Goal: Task Accomplishment & Management: Manage account settings

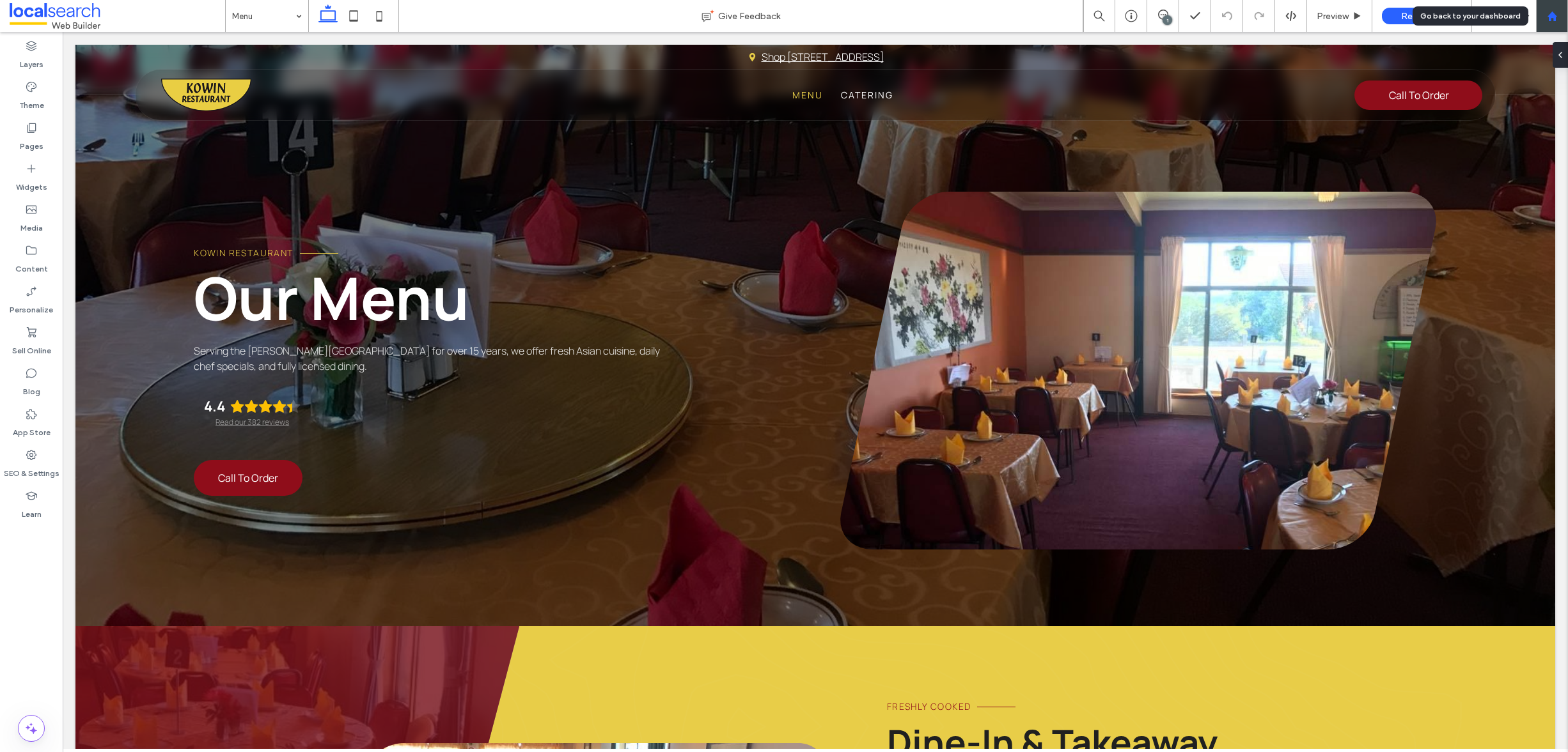
click at [1550, 13] on use at bounding box center [1552, 15] width 10 height 10
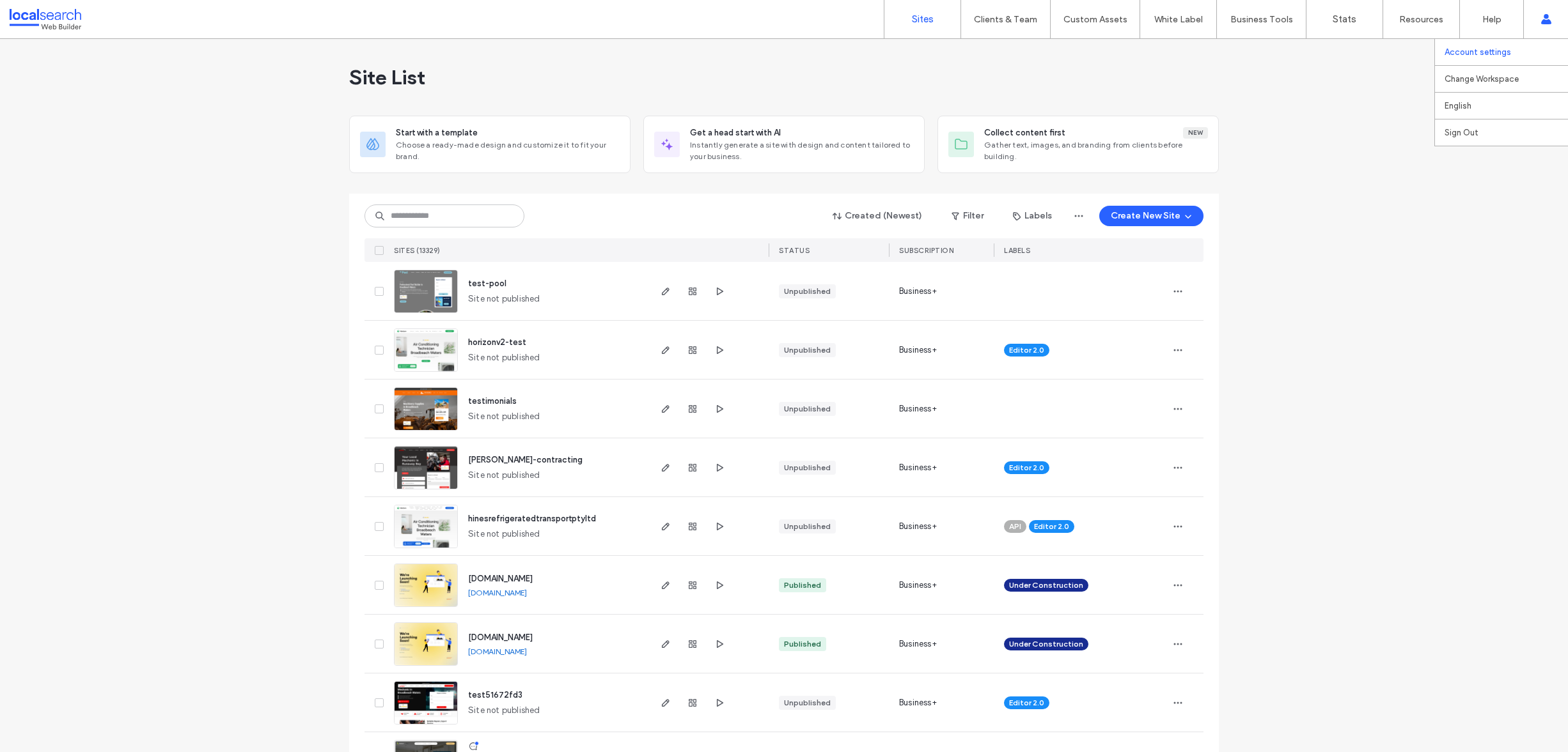
click at [1480, 55] on label "Account settings" at bounding box center [1477, 52] width 67 height 10
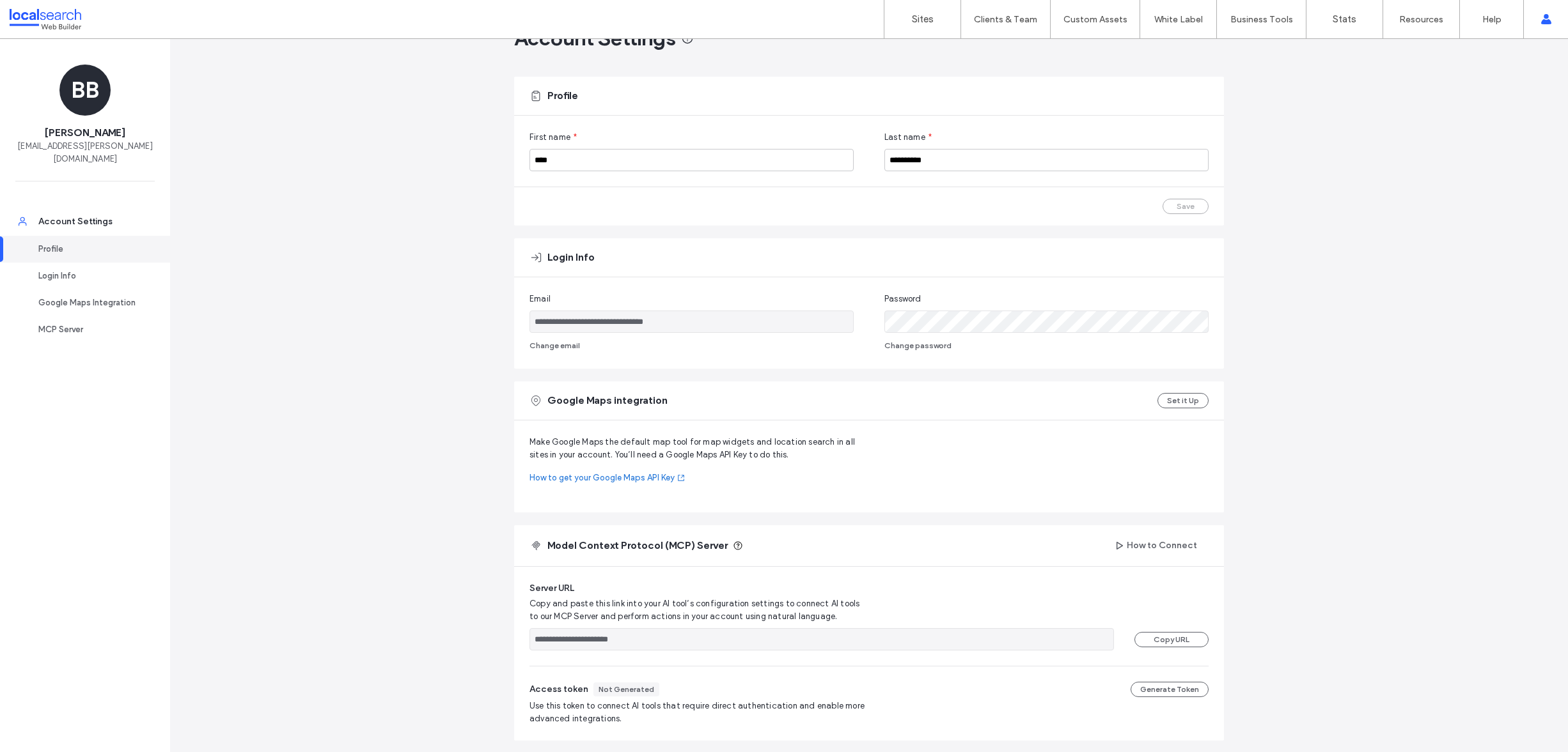
scroll to position [86, 0]
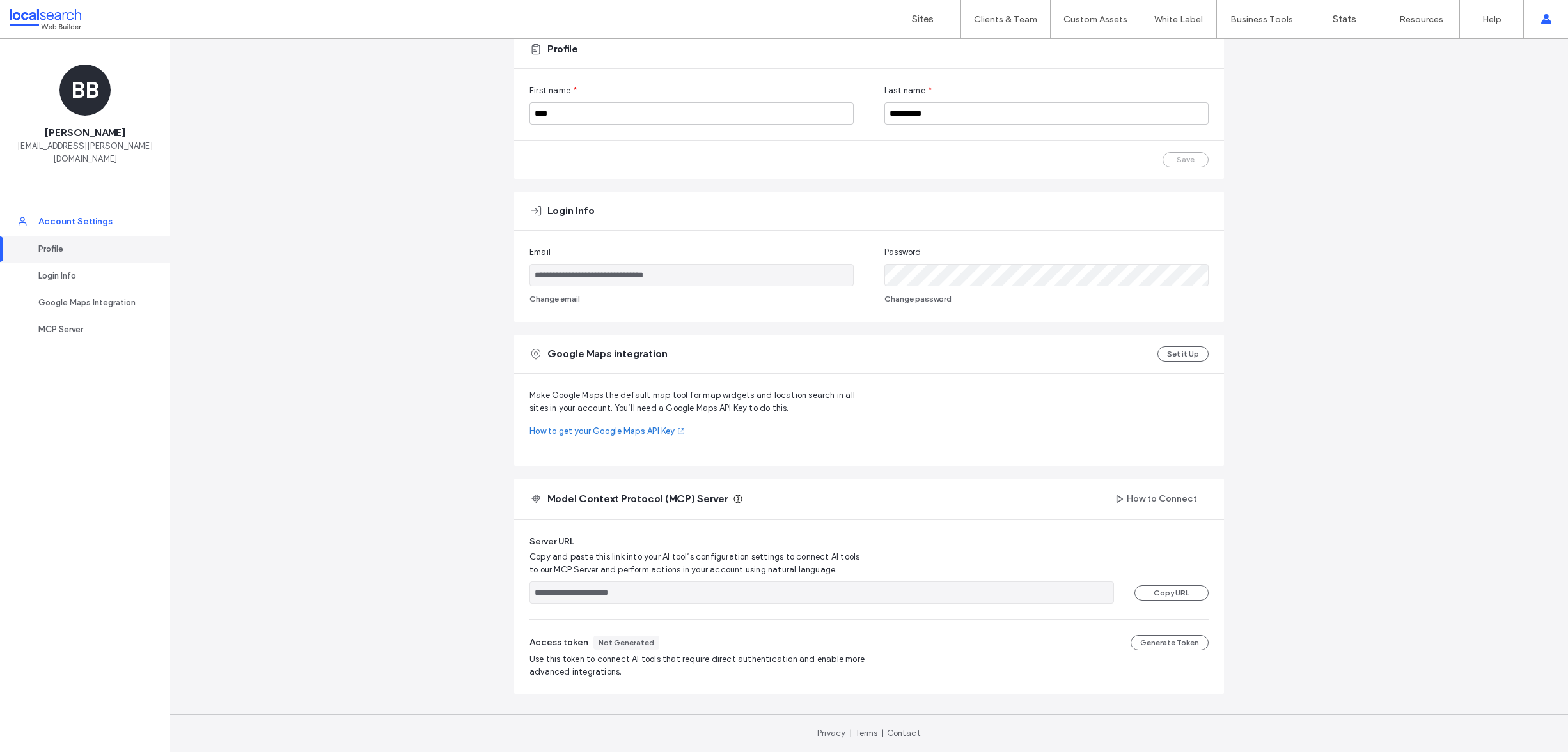
click at [101, 220] on div "Account Settings" at bounding box center [91, 221] width 105 height 13
click at [1182, 83] on label "Custom Branding" at bounding box center [1183, 79] width 68 height 10
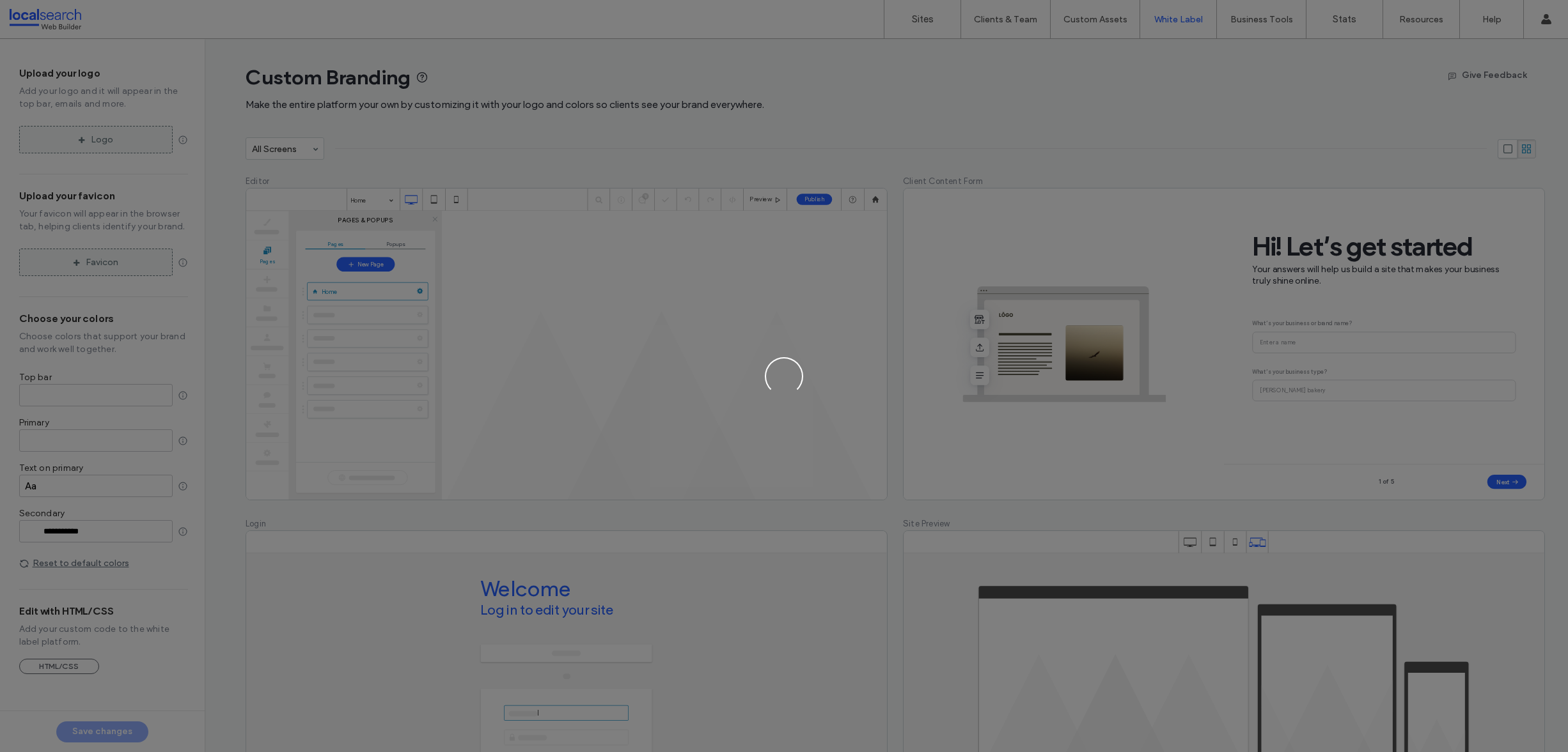
type input "*******"
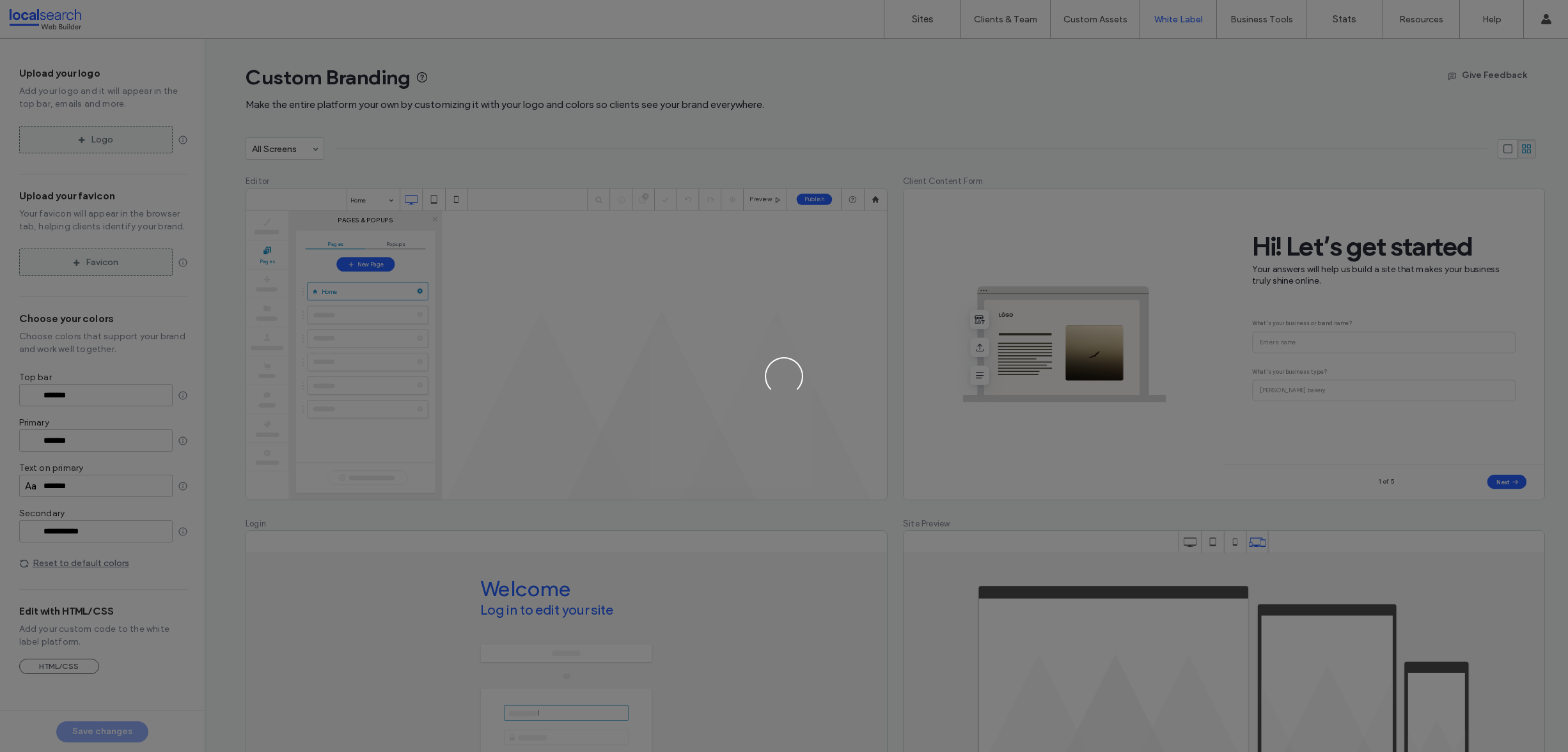
type input "*******"
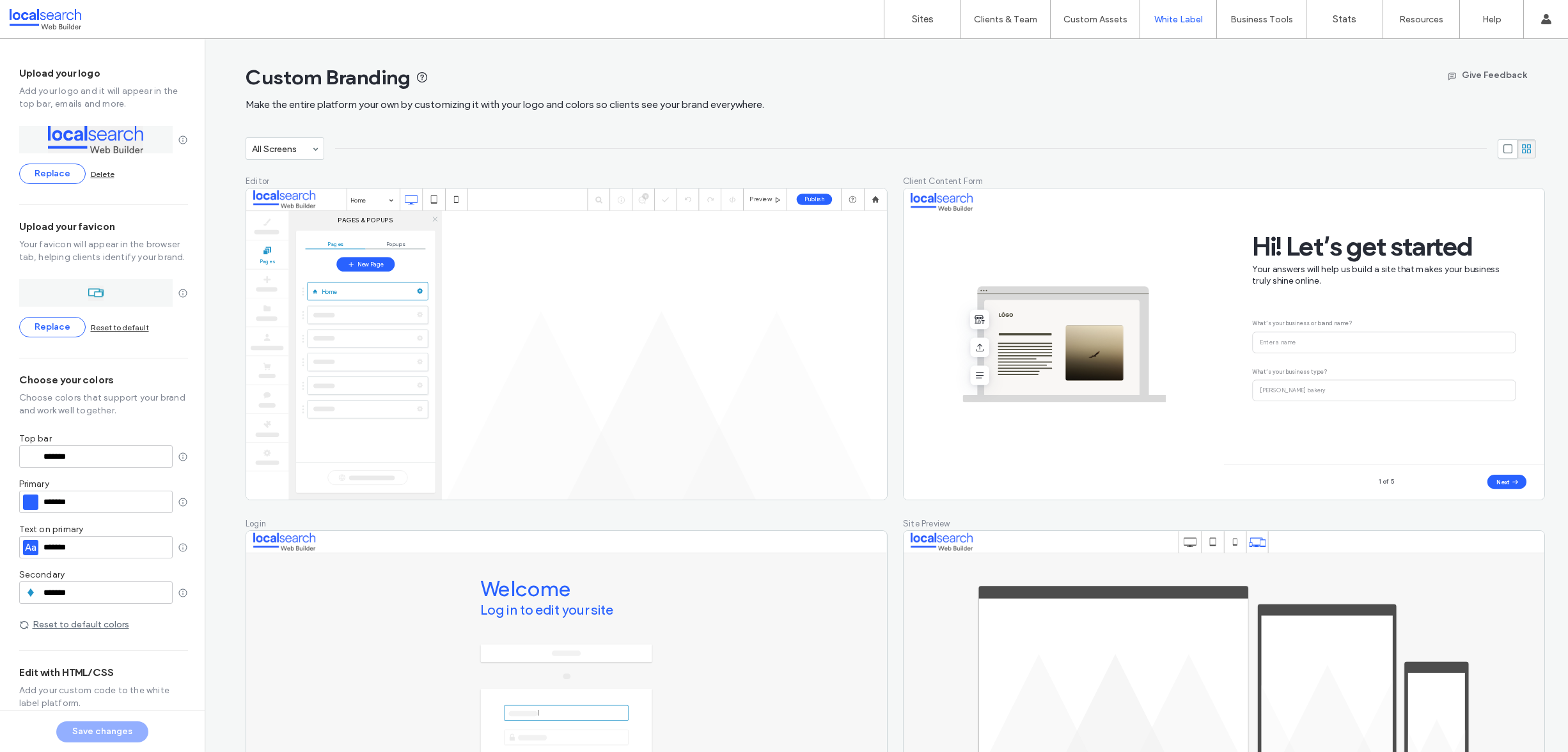
click at [300, 147] on div "All Screens" at bounding box center [274, 148] width 51 height 13
click at [297, 235] on div "Login" at bounding box center [284, 241] width 77 height 20
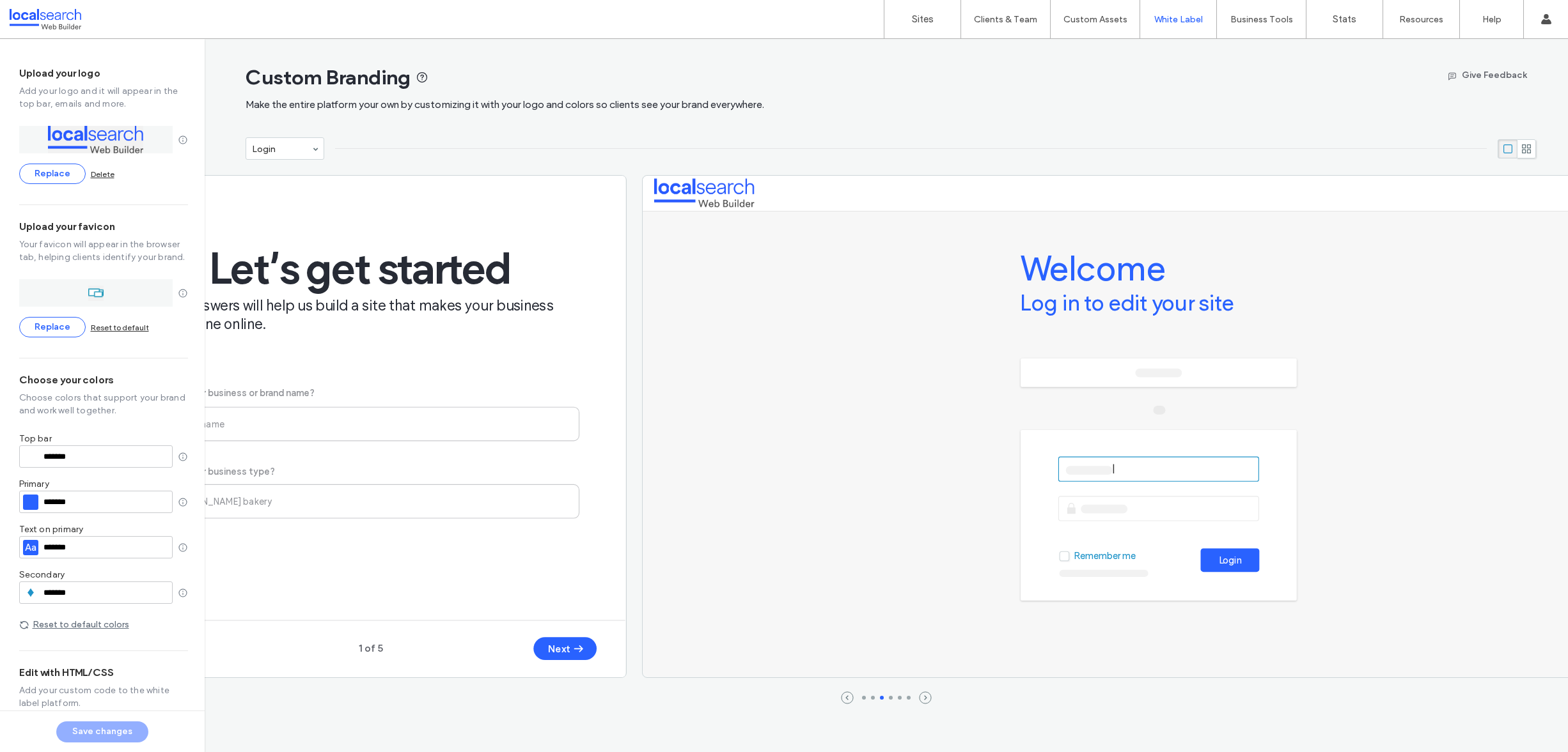
drag, startPoint x: 362, startPoint y: 539, endPoint x: 884, endPoint y: 560, distance: 522.4
click at [879, 561] on div "| Remember me Welcome Log in to edit your site Login" at bounding box center [1159, 428] width 1050 height 505
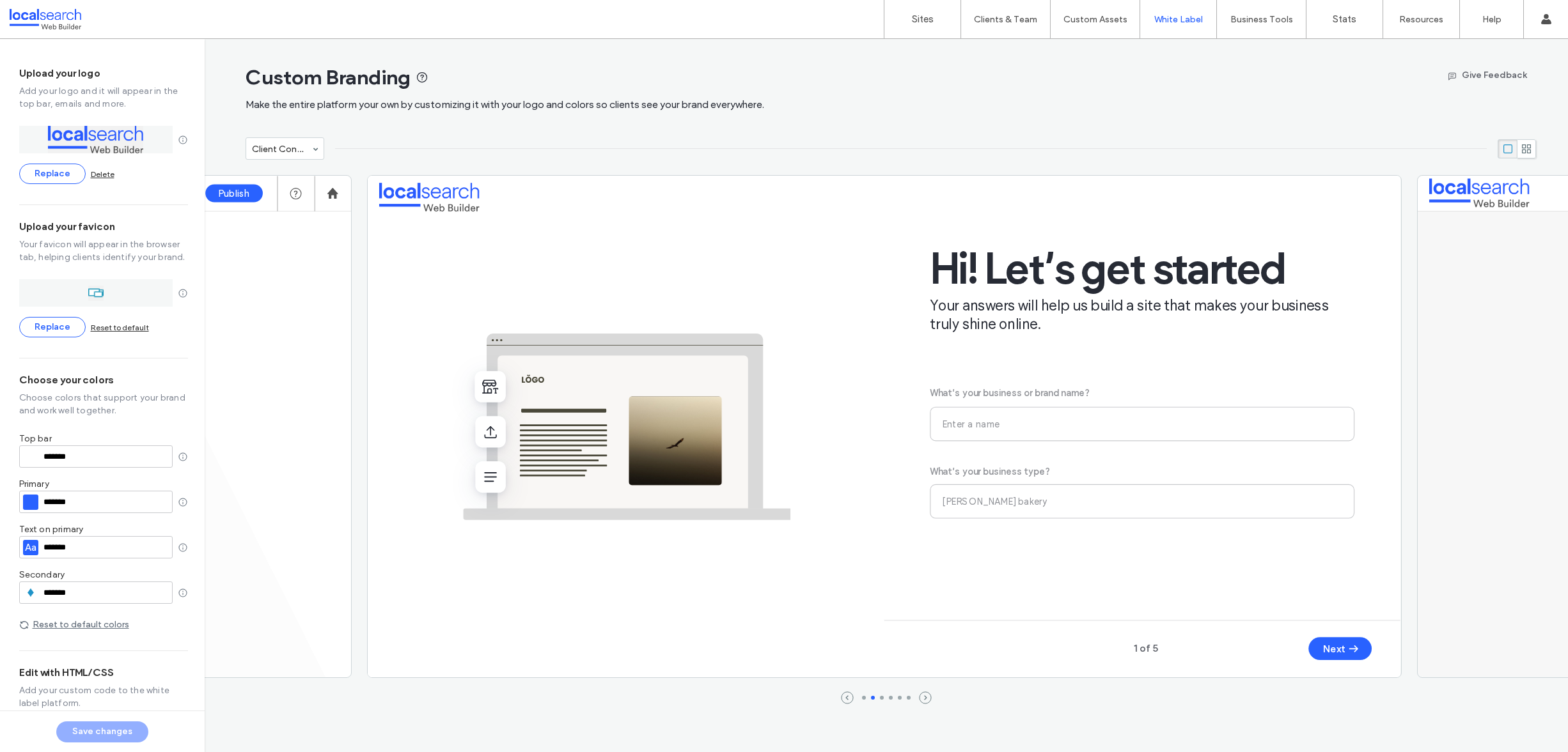
drag, startPoint x: 643, startPoint y: 536, endPoint x: 1112, endPoint y: 544, distance: 469.1
click at [1097, 545] on g at bounding box center [883, 426] width 1033 height 501
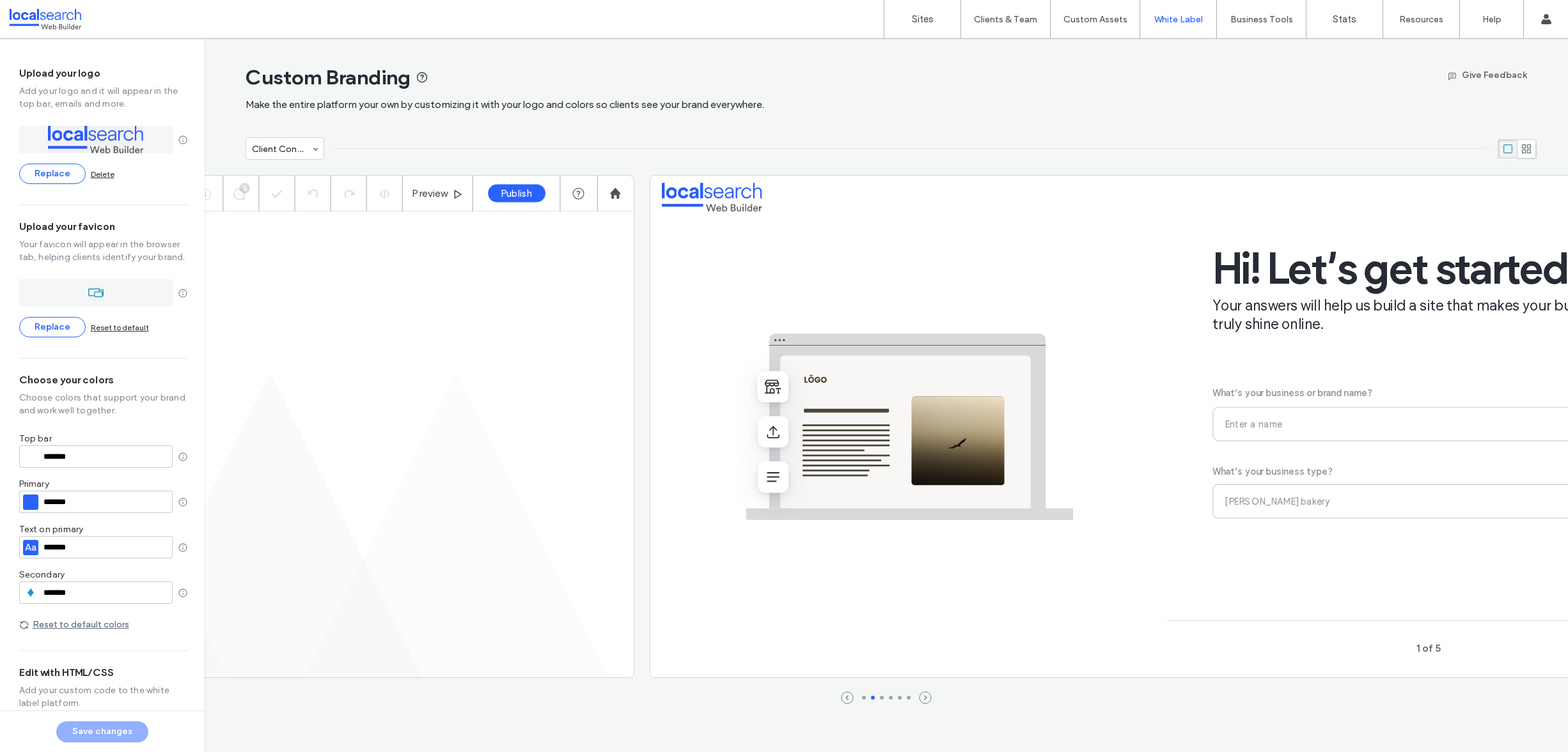
drag, startPoint x: 502, startPoint y: 527, endPoint x: 828, endPoint y: 549, distance: 326.7
click at [819, 548] on icon at bounding box center [908, 426] width 517 height 501
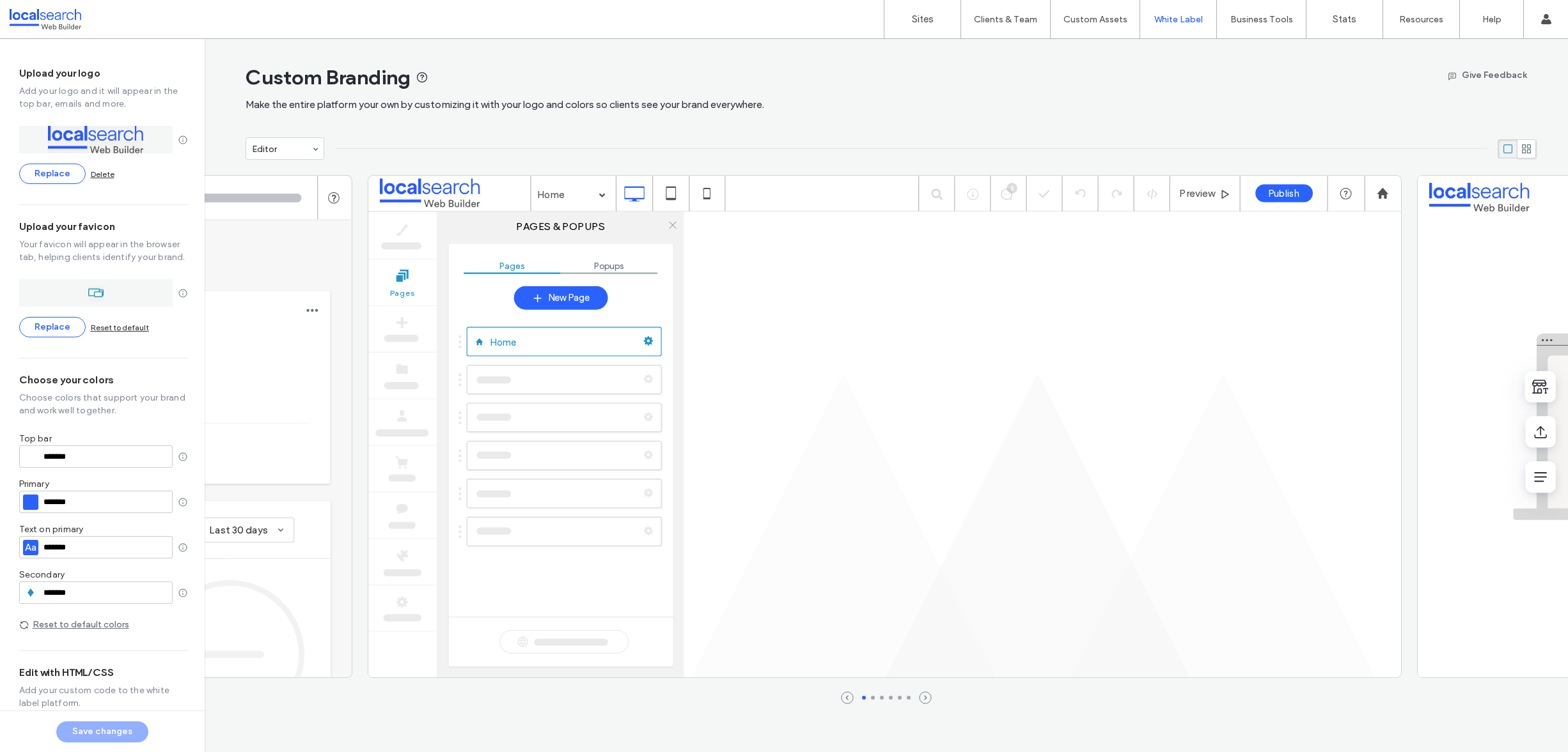
drag, startPoint x: 503, startPoint y: 530, endPoint x: 906, endPoint y: 542, distance: 403.2
click at [893, 542] on icon "Home Home Publish Pages & Popups Pages Popups New Page Pages Preview" at bounding box center [884, 427] width 1035 height 503
drag, startPoint x: 642, startPoint y: 527, endPoint x: 1014, endPoint y: 524, distance: 372.0
click at [1014, 524] on icon "Home Home Publish Pages & Popups Pages Popups New Page Pages Preview" at bounding box center [884, 427] width 1035 height 503
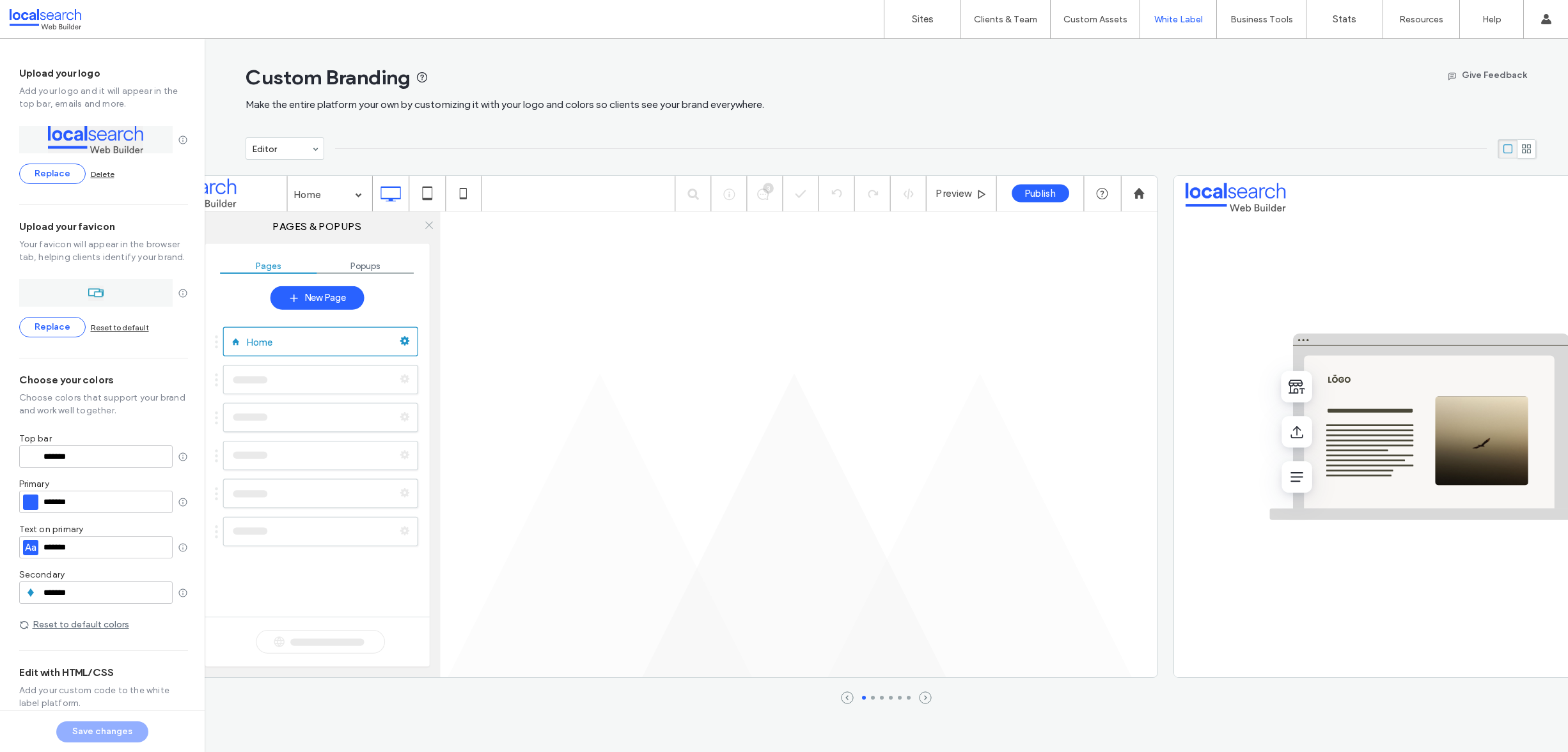
drag, startPoint x: 940, startPoint y: 517, endPoint x: 532, endPoint y: 507, distance: 408.1
click at [641, 507] on icon at bounding box center [794, 526] width 305 height 305
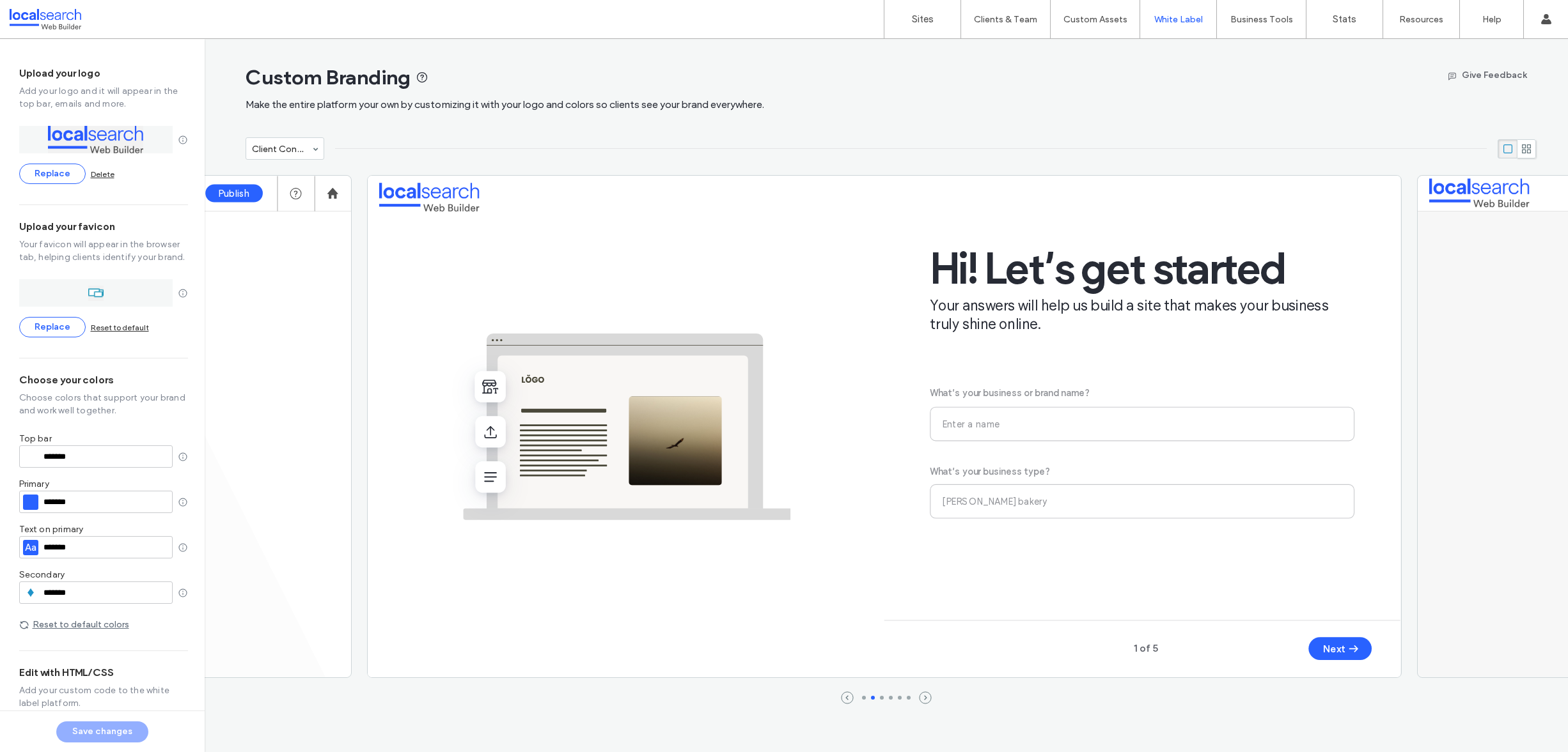
drag, startPoint x: 933, startPoint y: 485, endPoint x: 422, endPoint y: 494, distance: 511.1
click at [419, 495] on icon "Hi! Let’s get started Your answers will help us build a site that makes your bu…" at bounding box center [884, 427] width 1035 height 503
drag, startPoint x: 929, startPoint y: 413, endPoint x: 378, endPoint y: 407, distance: 551.0
click at [386, 408] on icon "Hi! Let’s get started Your answers will help us build a site that makes your bu…" at bounding box center [884, 427] width 1035 height 503
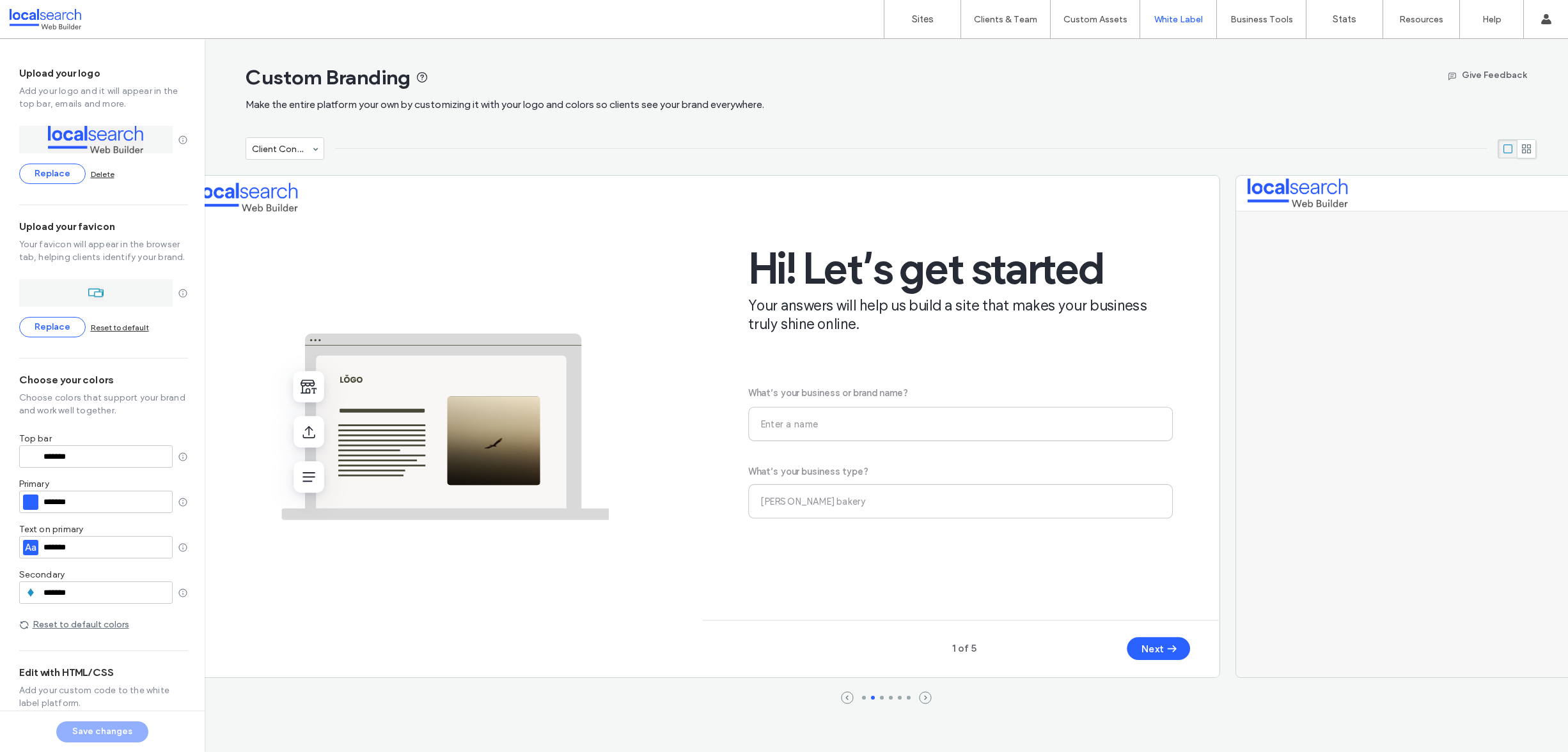
drag, startPoint x: 1102, startPoint y: 413, endPoint x: 908, endPoint y: 399, distance: 194.5
click at [910, 400] on foreignobject "What’s your business or brand name?" at bounding box center [963, 408] width 430 height 42
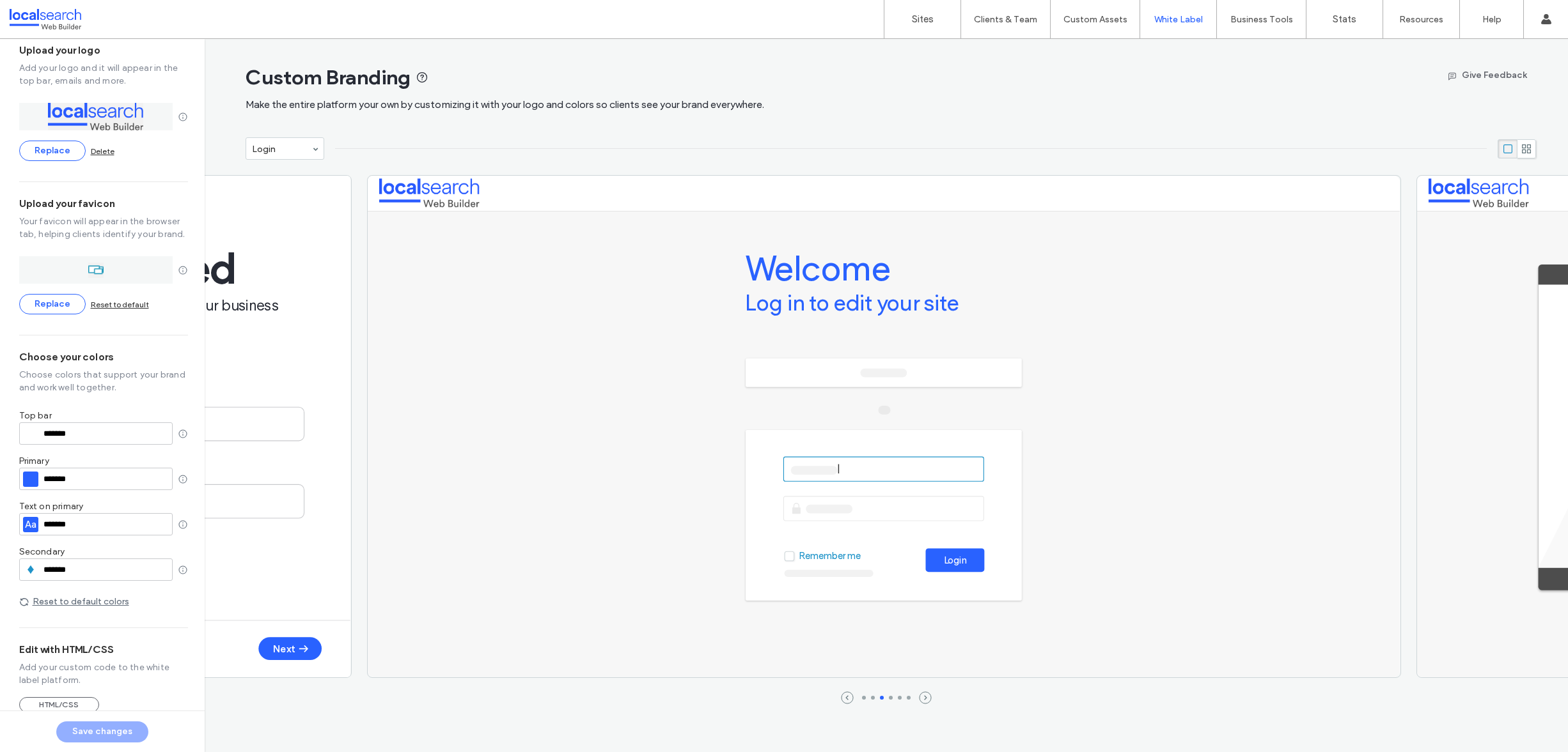
scroll to position [40, 0]
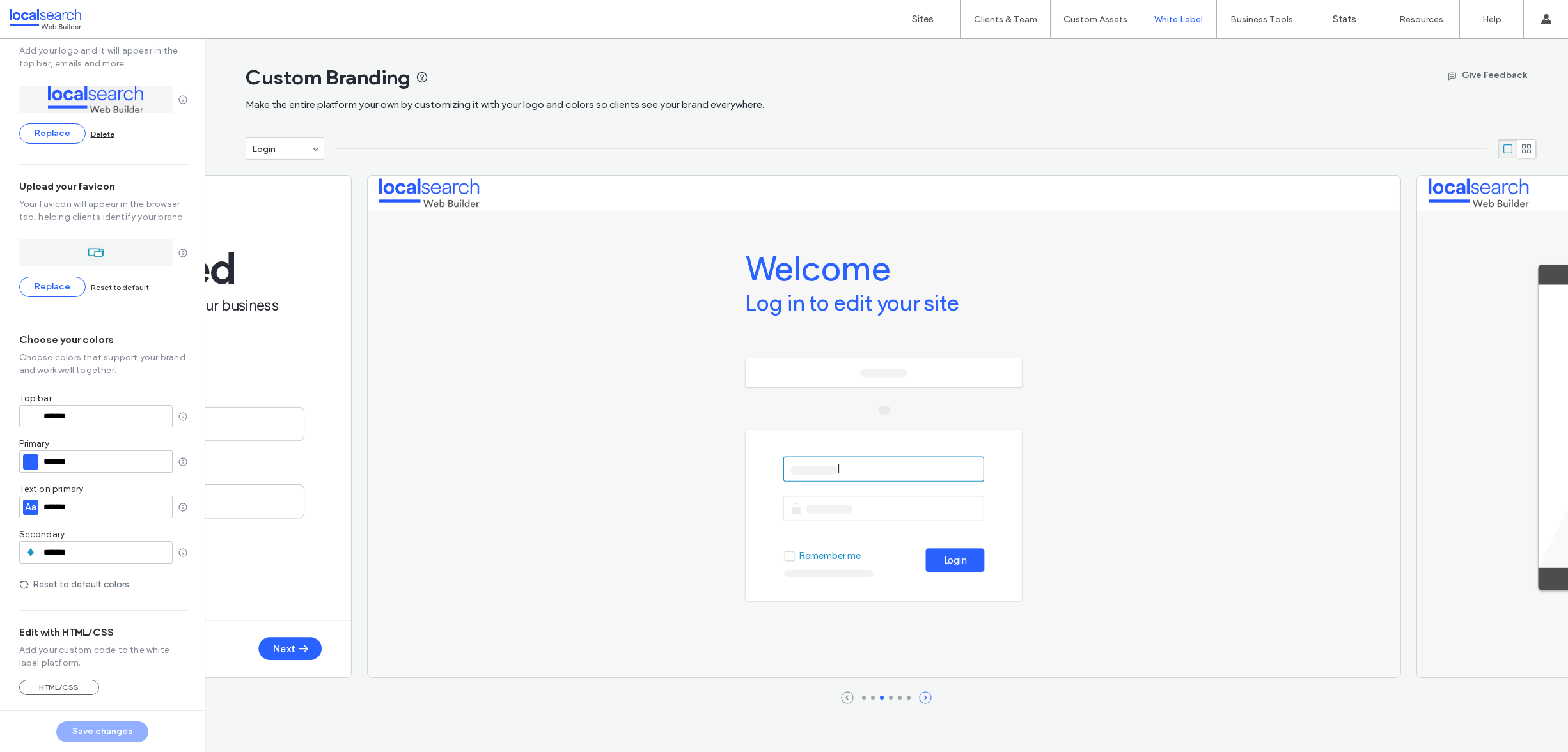
click at [925, 701] on icon "next" at bounding box center [925, 697] width 13 height 13
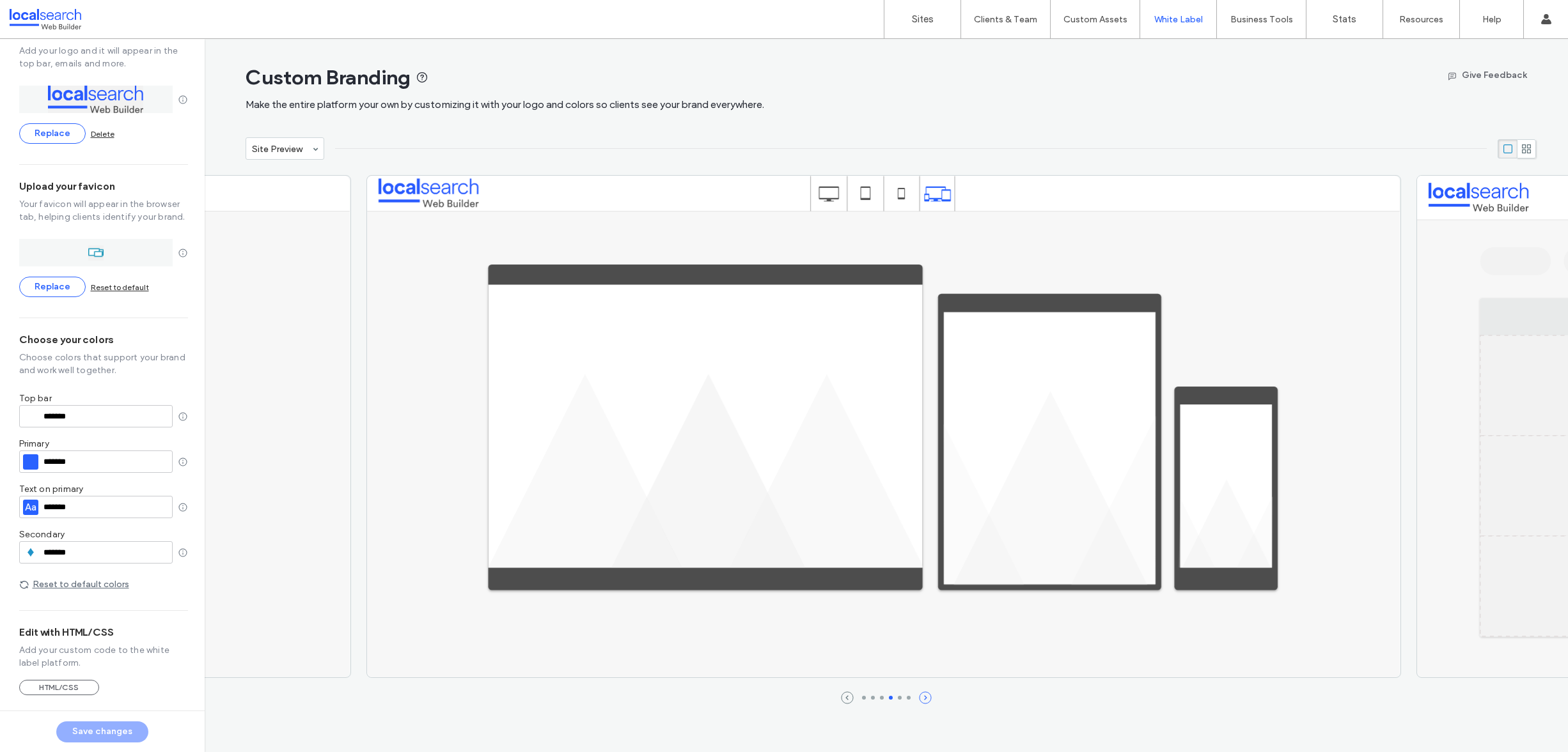
click at [926, 701] on icon "next" at bounding box center [925, 697] width 13 height 13
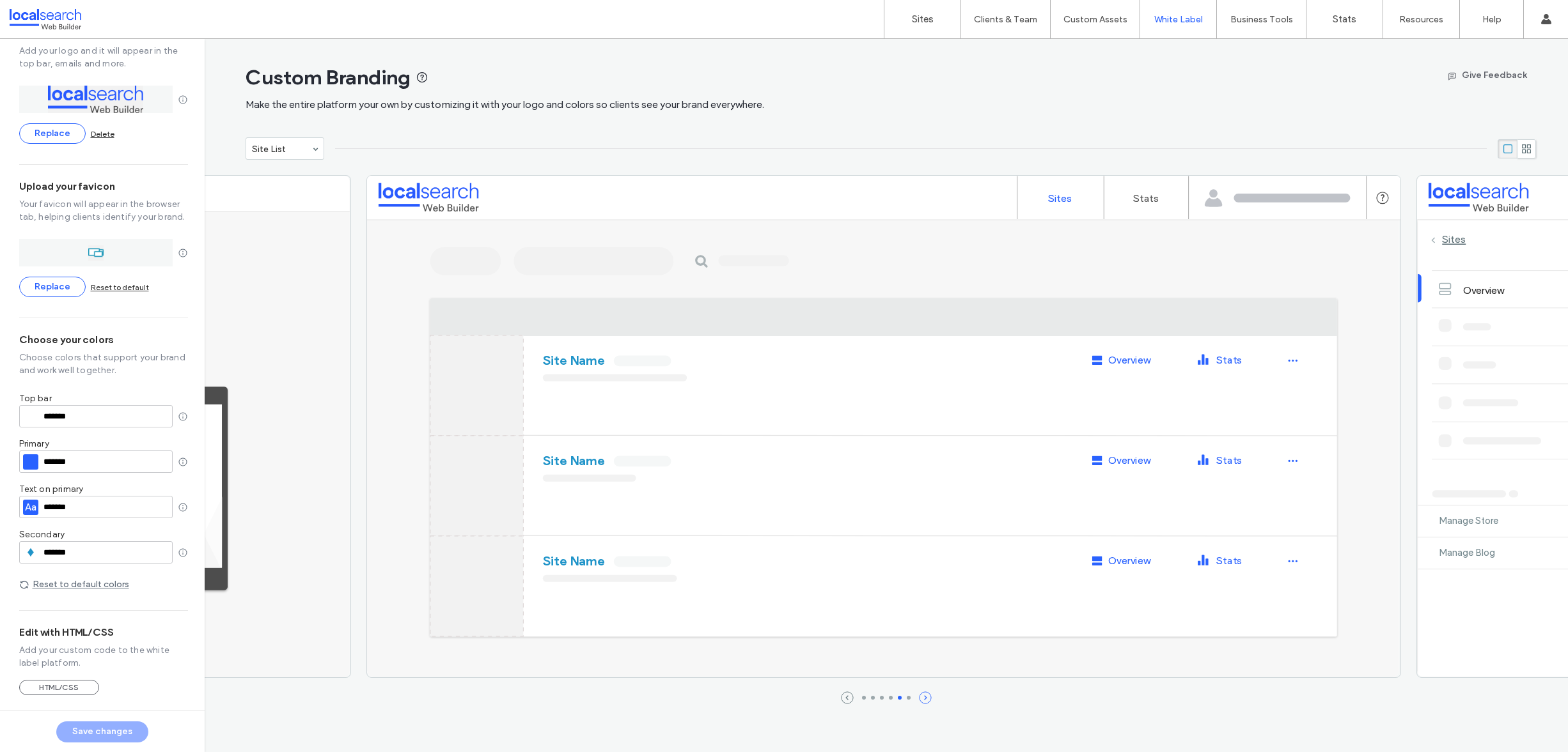
click at [925, 701] on icon "next" at bounding box center [925, 697] width 13 height 13
click at [927, 696] on icon "next" at bounding box center [925, 697] width 13 height 13
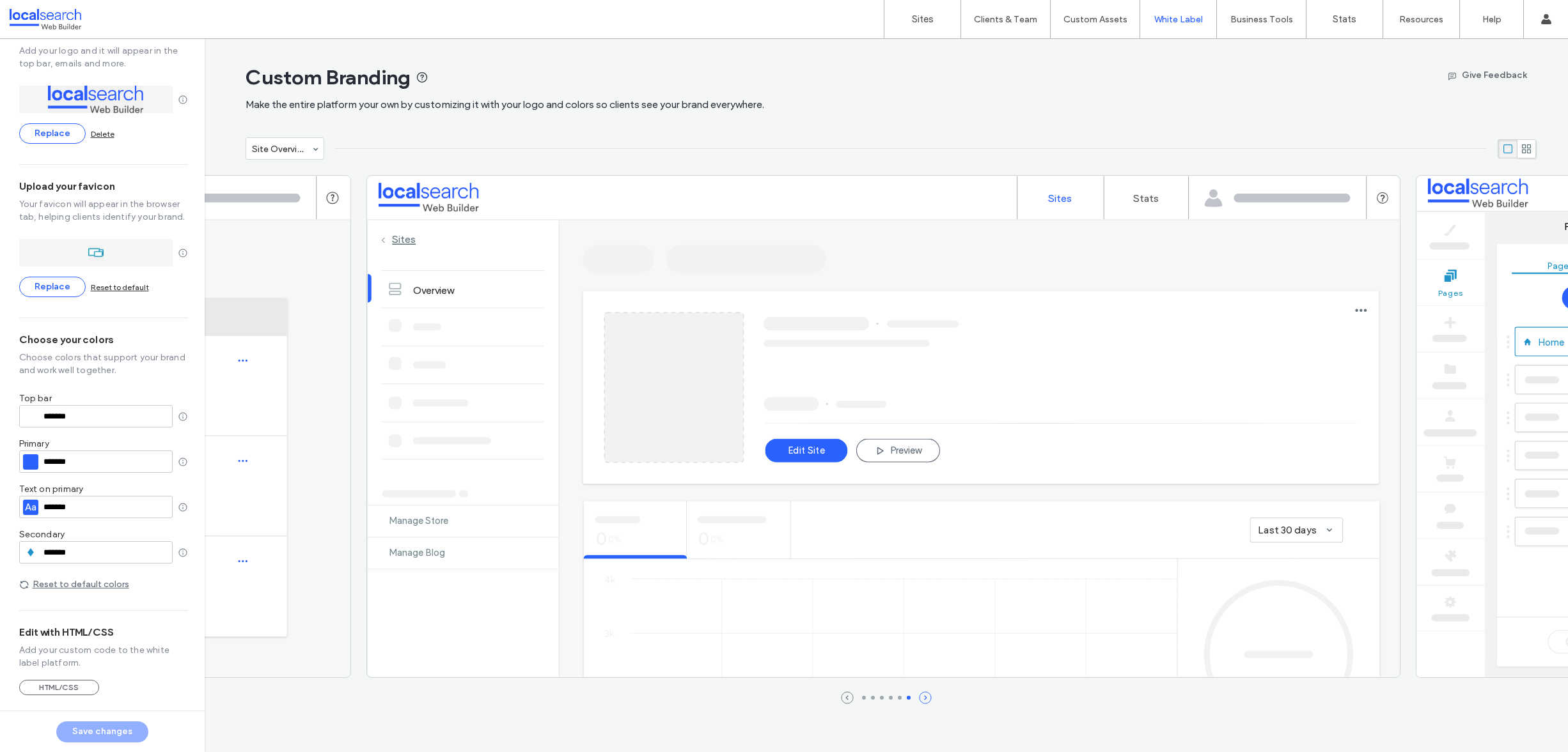
click at [928, 695] on icon "next" at bounding box center [925, 697] width 13 height 13
click at [856, 698] on div at bounding box center [886, 697] width 91 height 13
click at [842, 697] on icon "prev" at bounding box center [847, 697] width 13 height 13
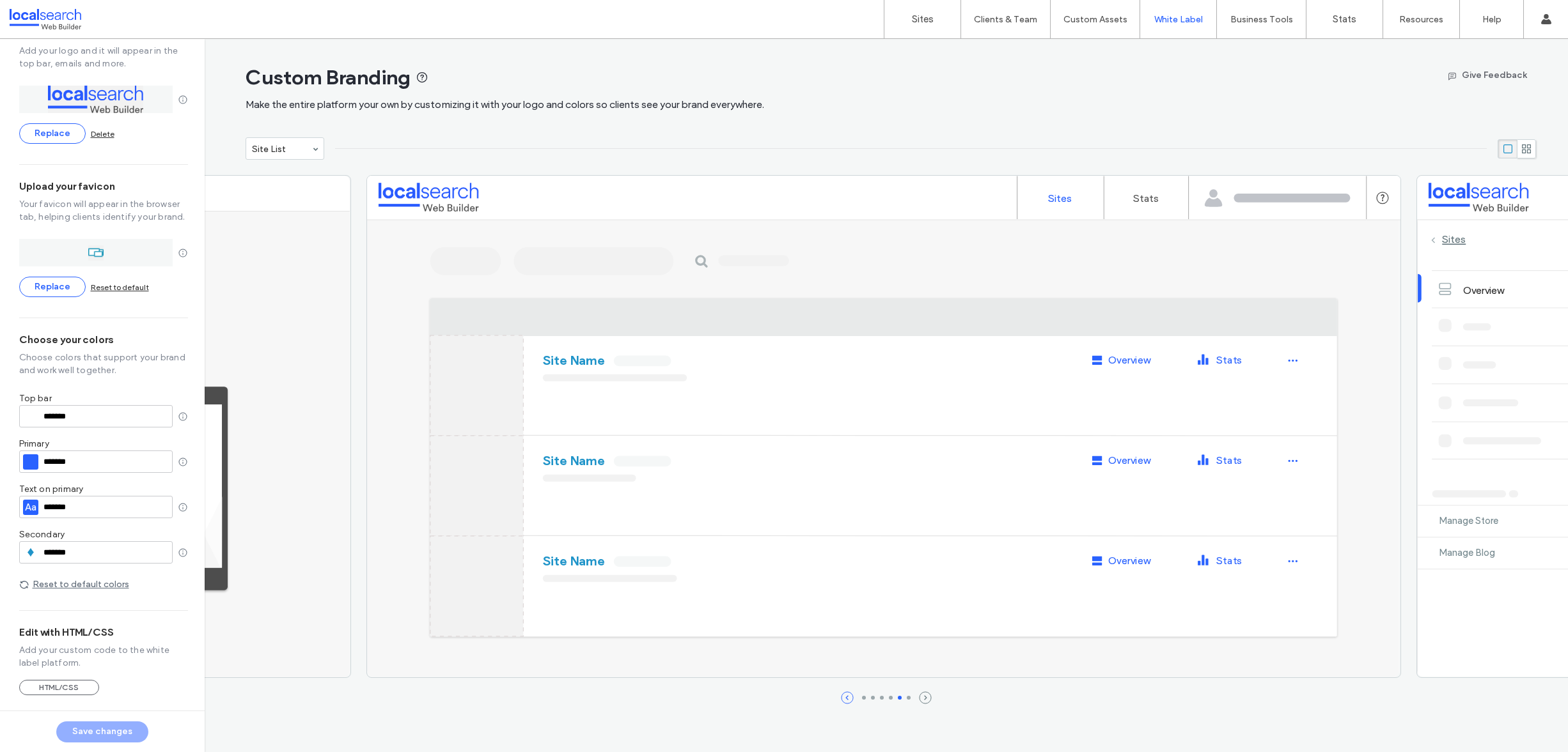
click at [842, 697] on icon "prev" at bounding box center [847, 697] width 13 height 13
click at [847, 695] on icon "prev" at bounding box center [847, 697] width 13 height 13
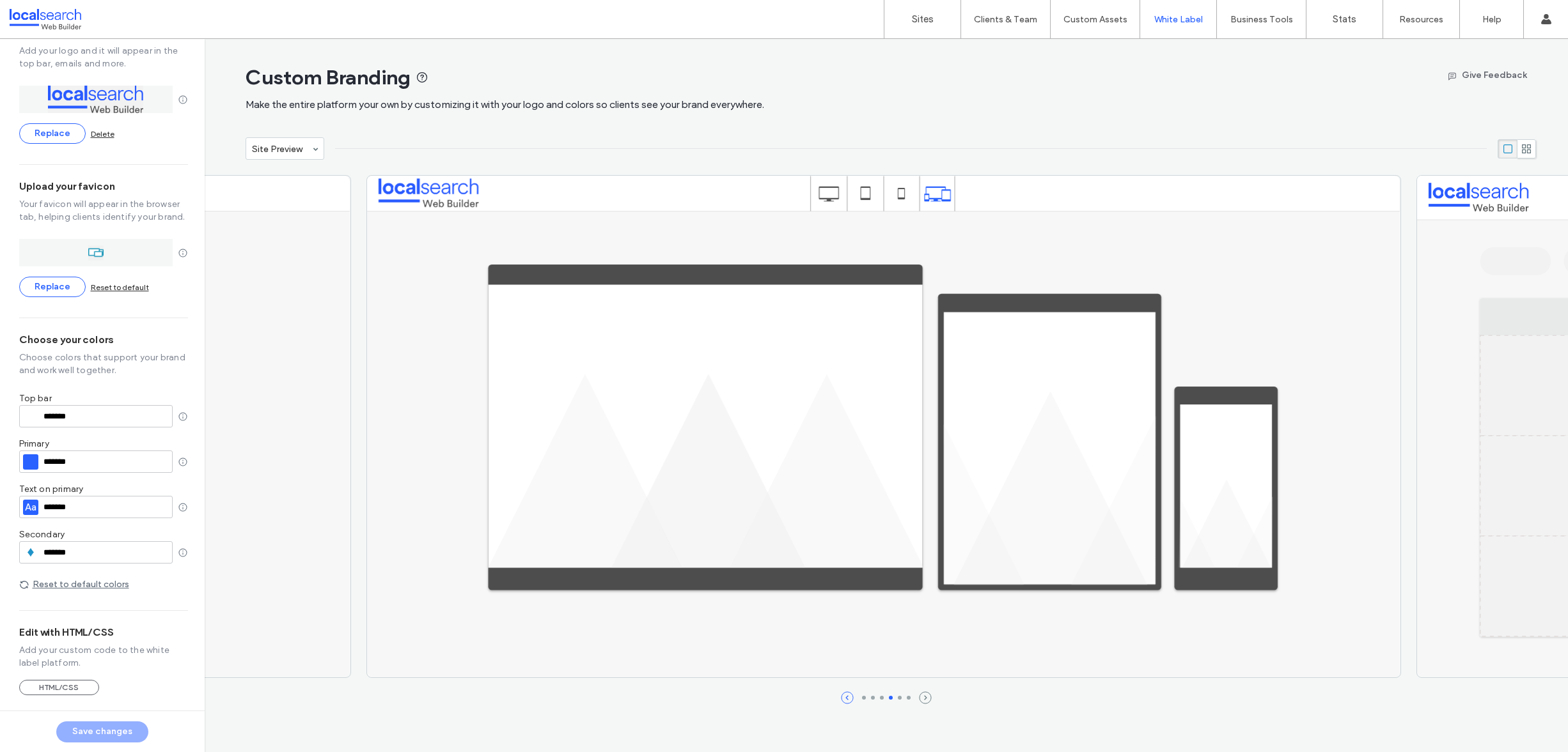
click at [847, 695] on icon "prev" at bounding box center [847, 697] width 13 height 13
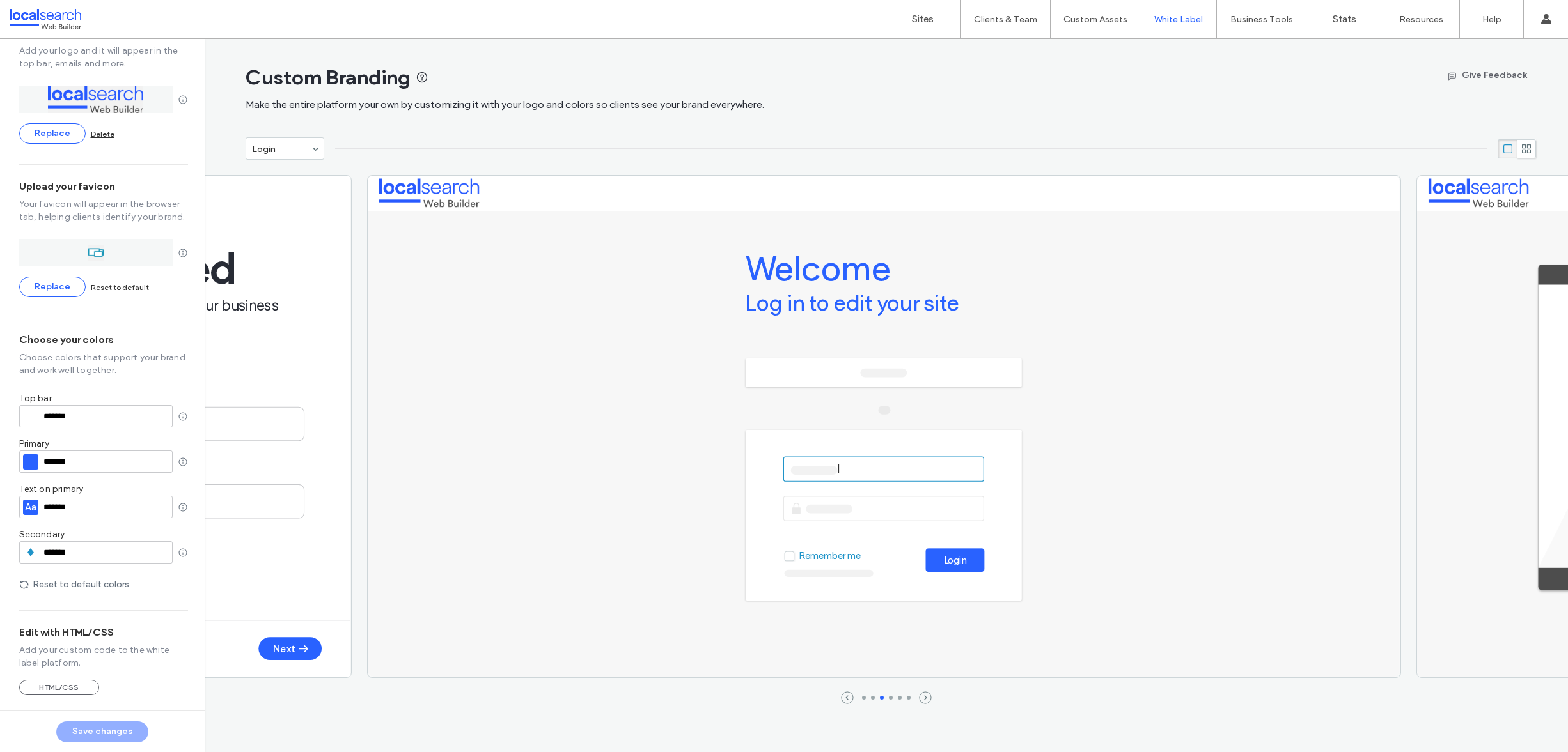
click at [1041, 126] on div "Custom Branding Make the entire platform your own by customizing it with your l…" at bounding box center [891, 88] width 1290 height 98
click at [935, 25] on link "Sites" at bounding box center [922, 19] width 76 height 39
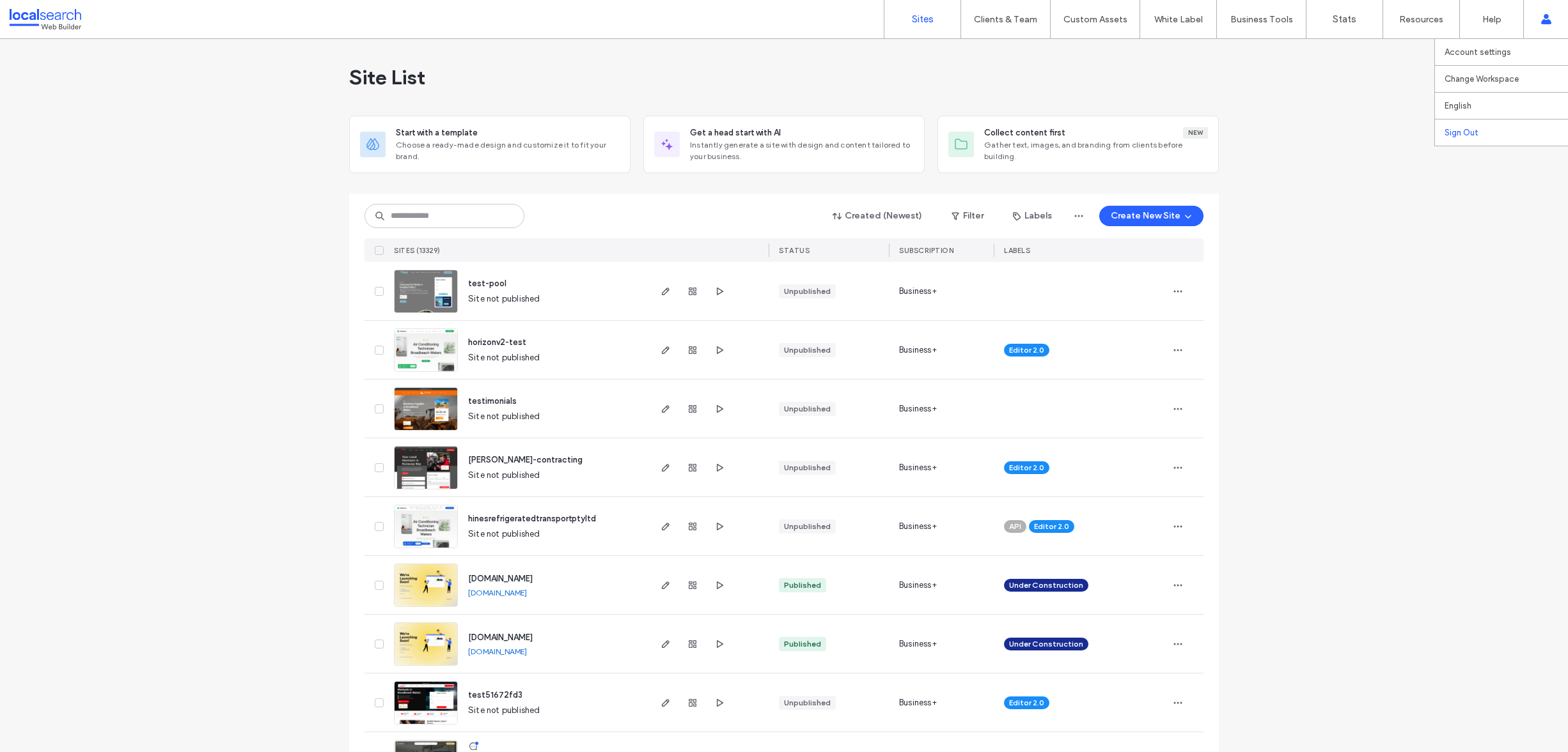
click at [1484, 132] on link "Sign Out" at bounding box center [1506, 132] width 123 height 26
